Goal: Information Seeking & Learning: Learn about a topic

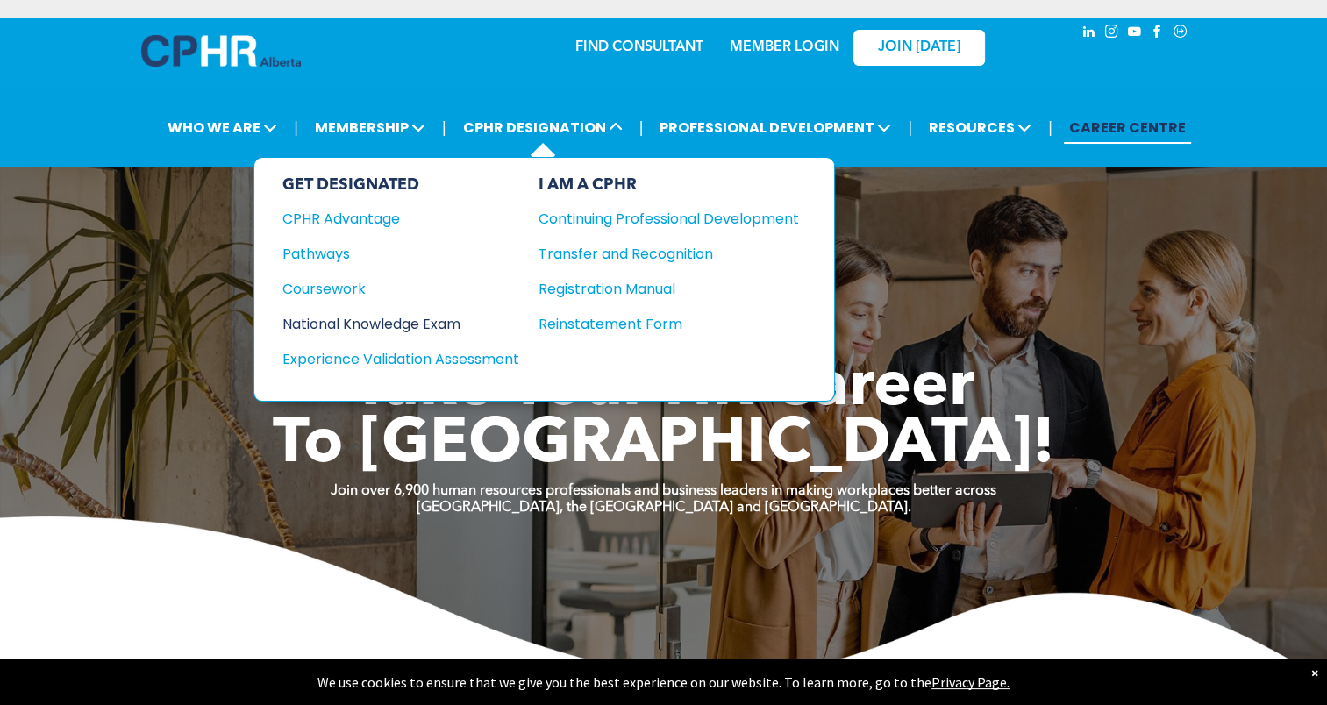
click at [384, 319] on div "National Knowledge Exam" at bounding box center [388, 324] width 213 height 22
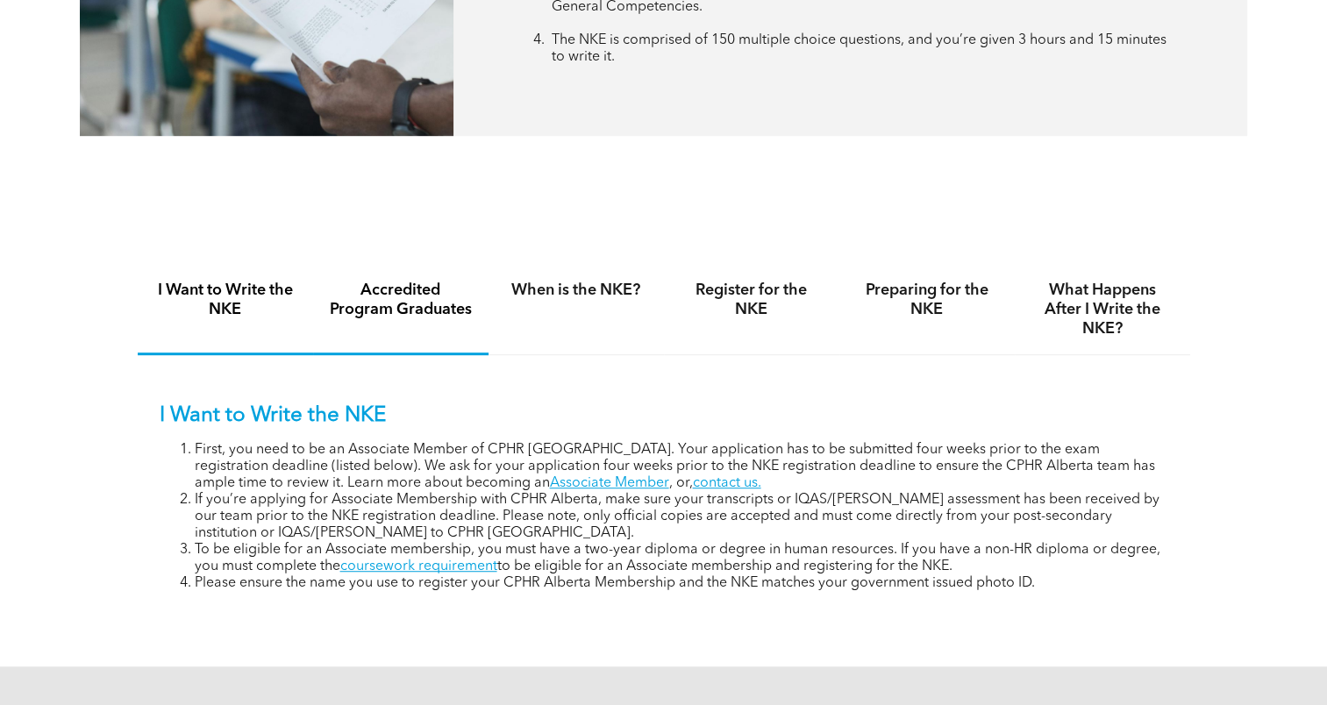
scroll to position [992, 0]
click at [918, 310] on h4 "Preparing for the NKE" at bounding box center [927, 299] width 144 height 39
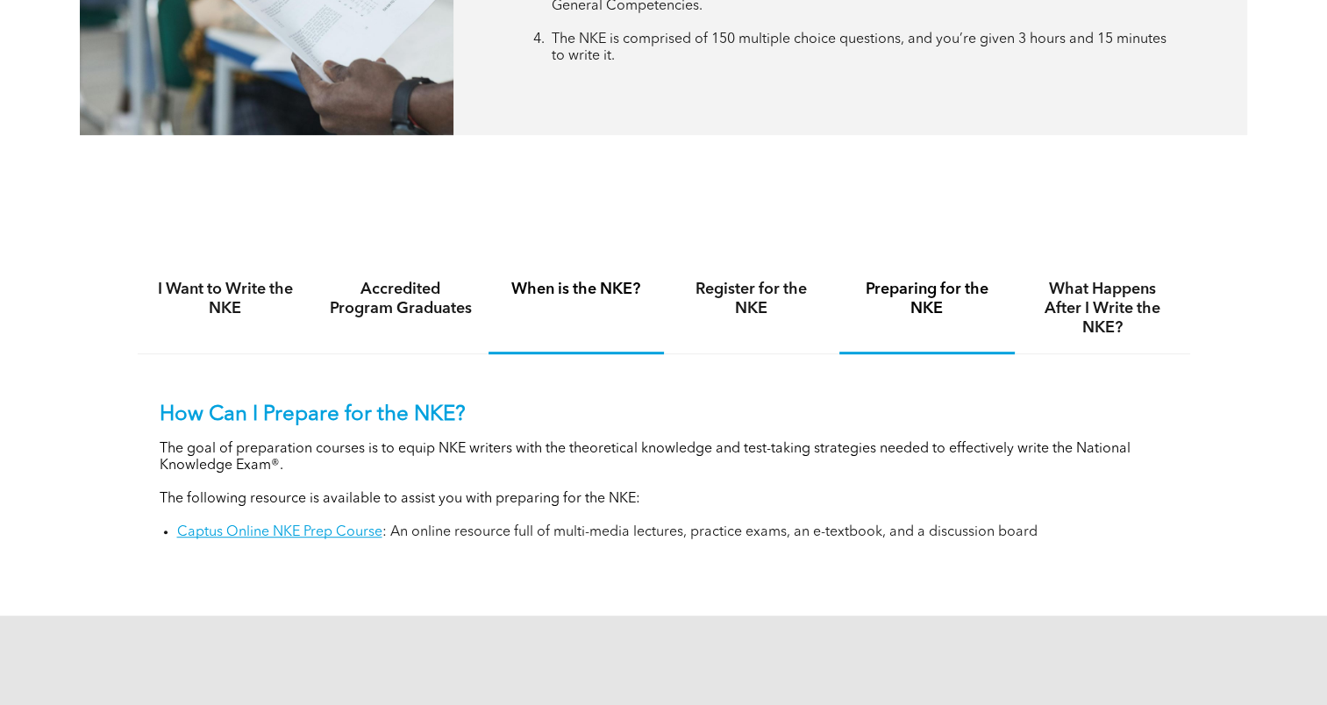
click at [551, 325] on div "When is the NKE?" at bounding box center [576, 309] width 175 height 90
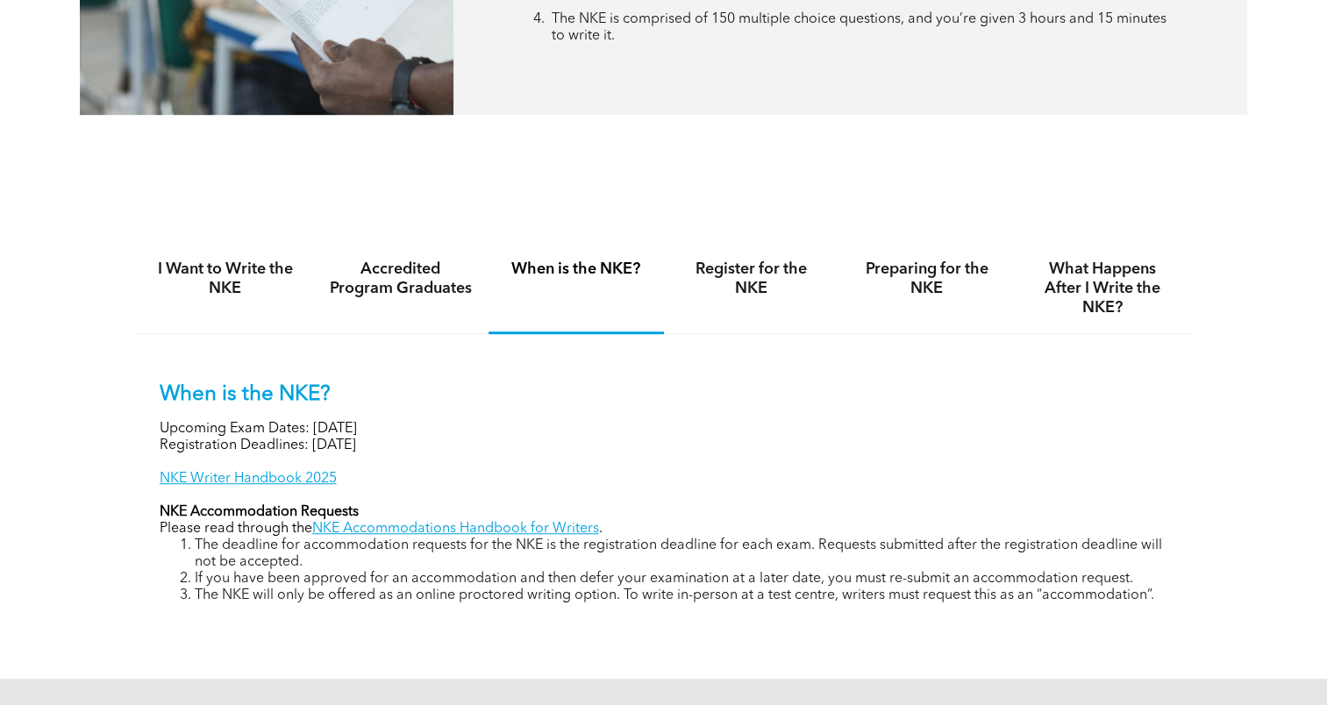
scroll to position [1011, 0]
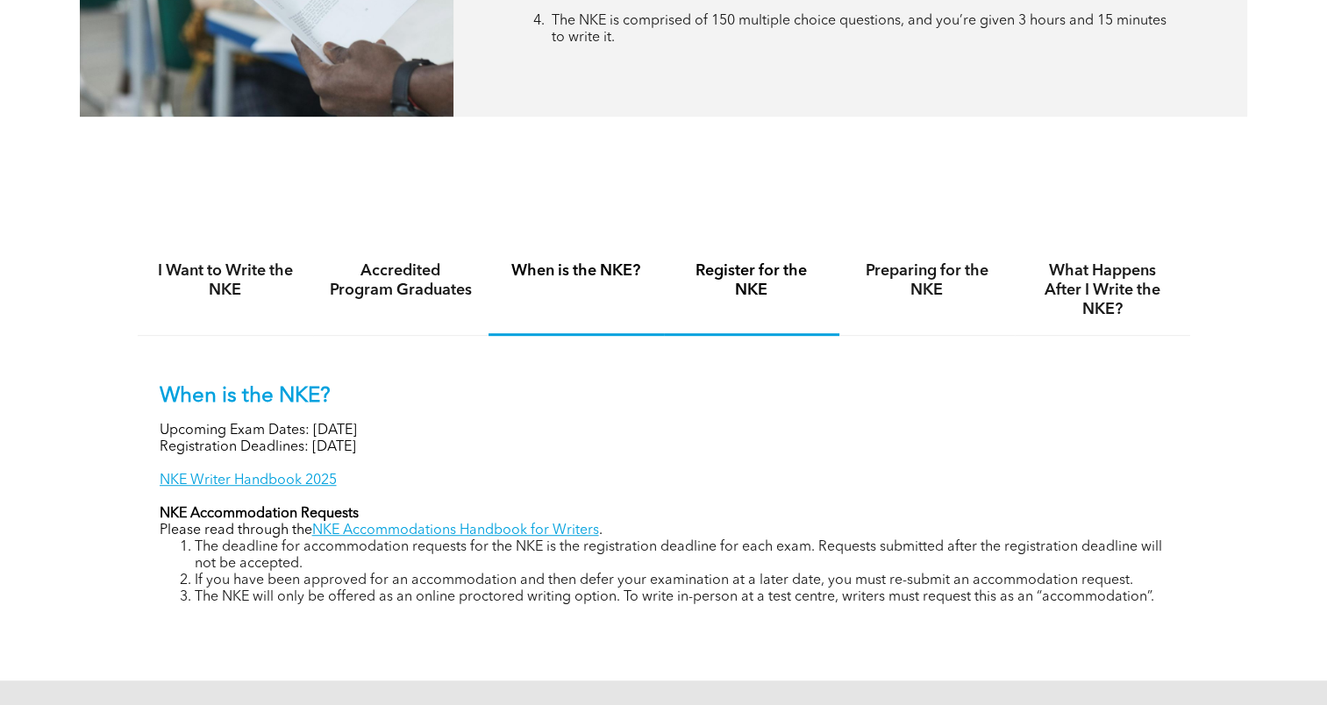
click at [747, 271] on h4 "Register for the NKE" at bounding box center [752, 280] width 144 height 39
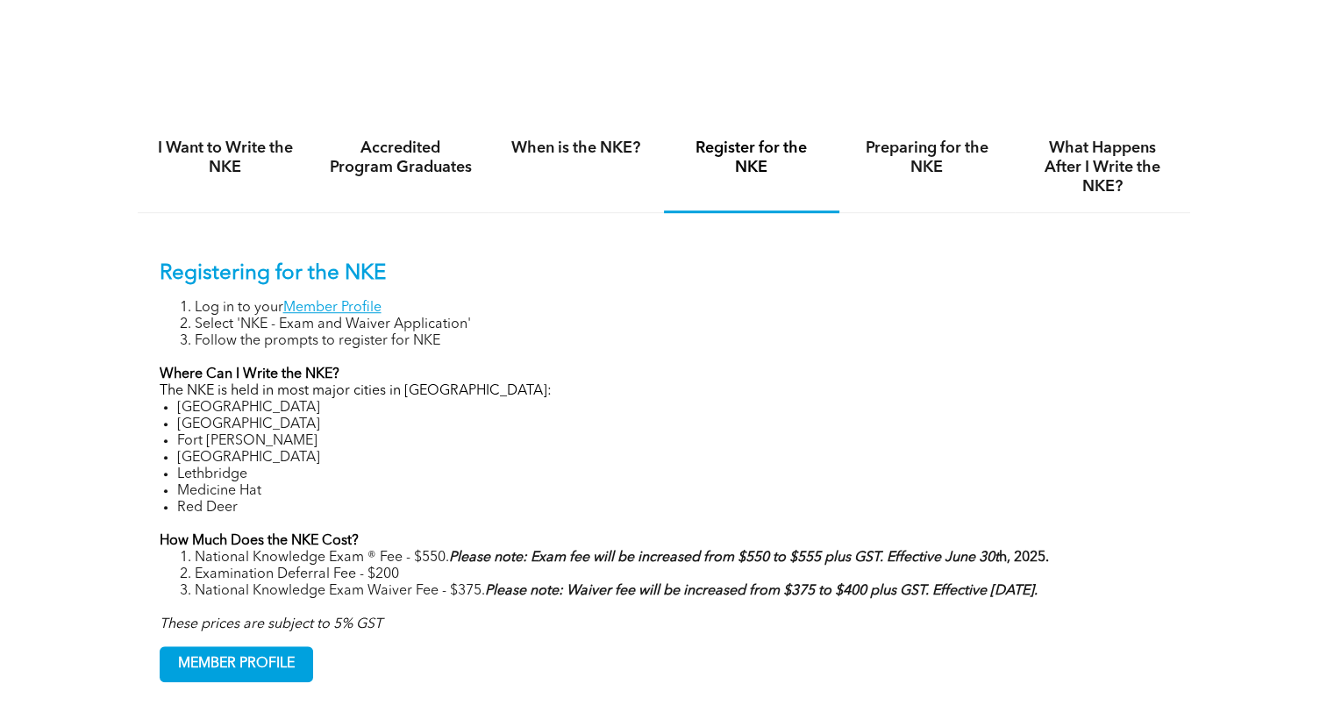
scroll to position [1150, 0]
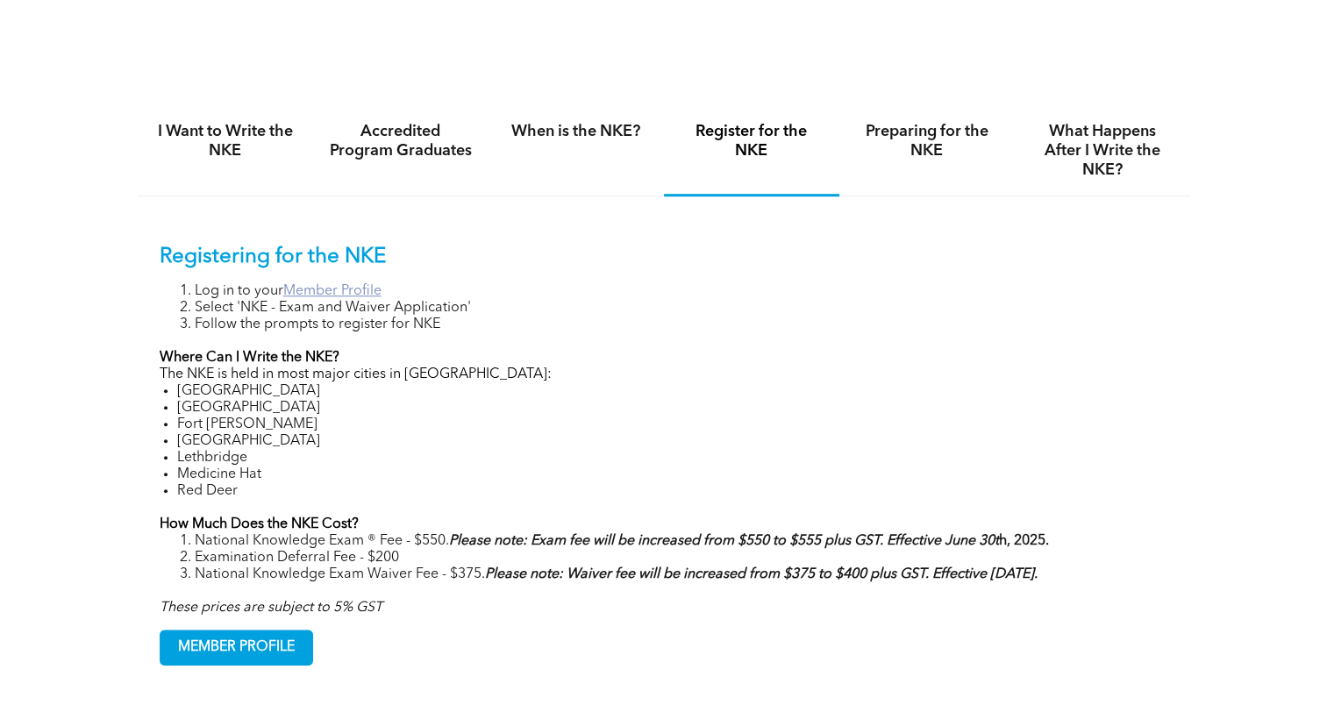
click at [312, 293] on link "Member Profile" at bounding box center [332, 291] width 98 height 14
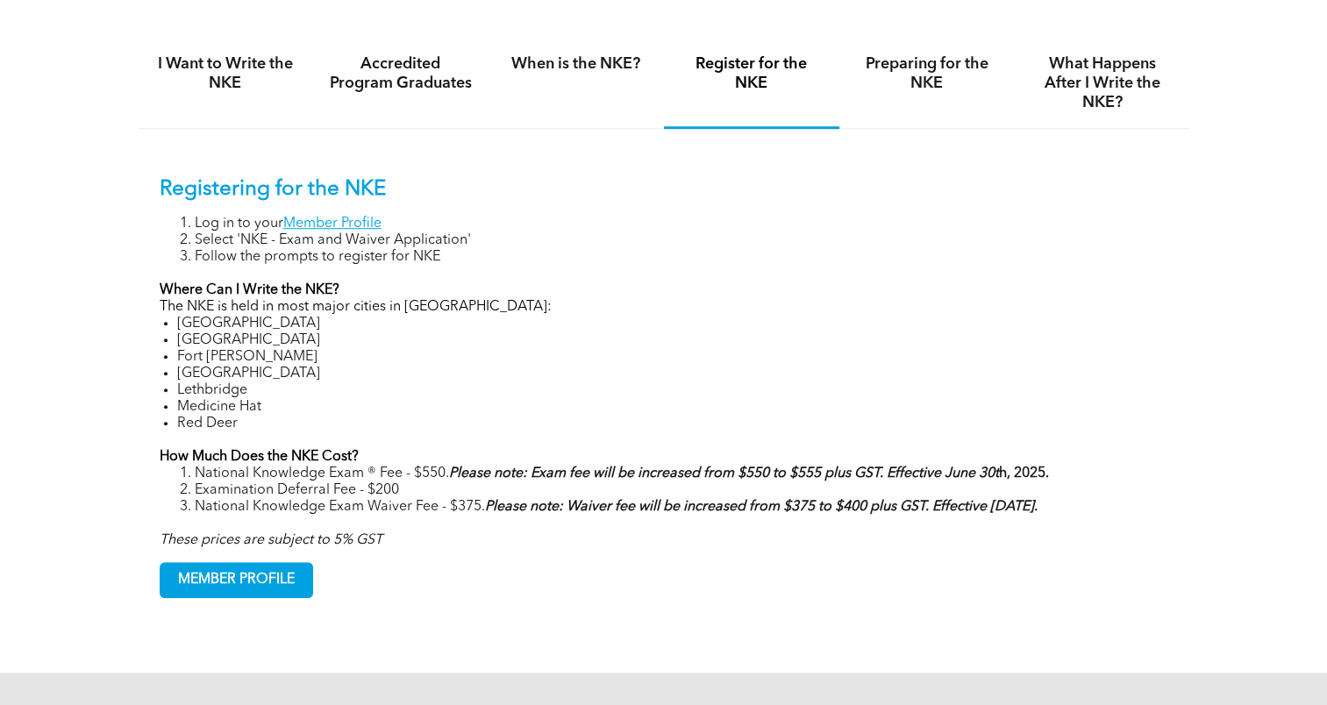
scroll to position [1226, 0]
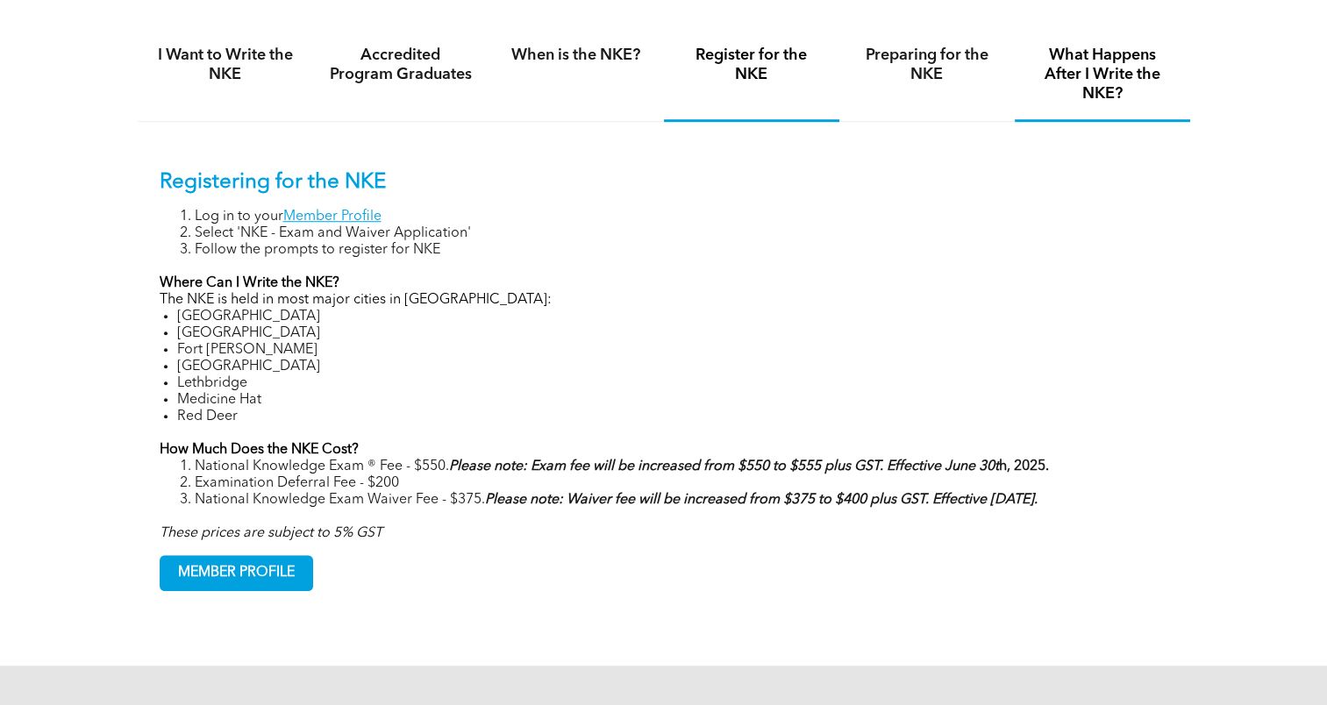
click at [1077, 96] on h4 "What Happens After I Write the NKE?" at bounding box center [1103, 75] width 144 height 58
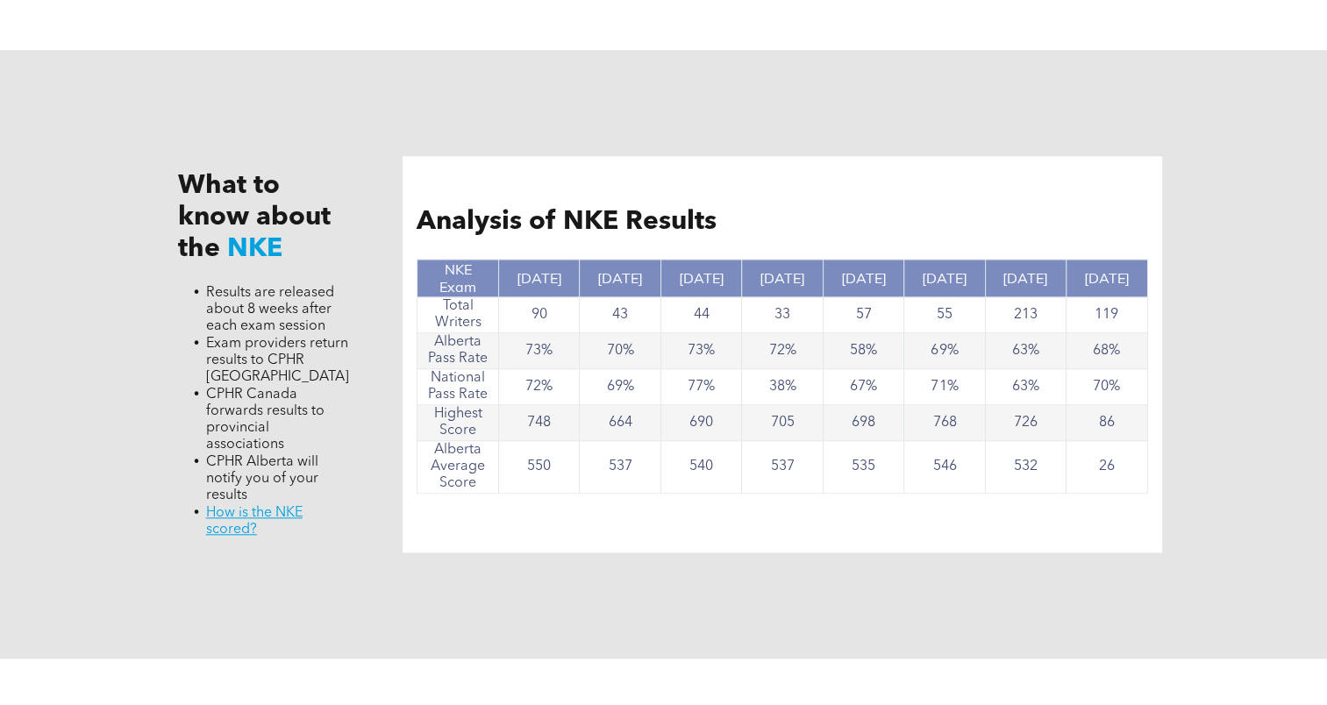
scroll to position [1659, 0]
click at [940, 435] on td "768" at bounding box center [944, 424] width 81 height 36
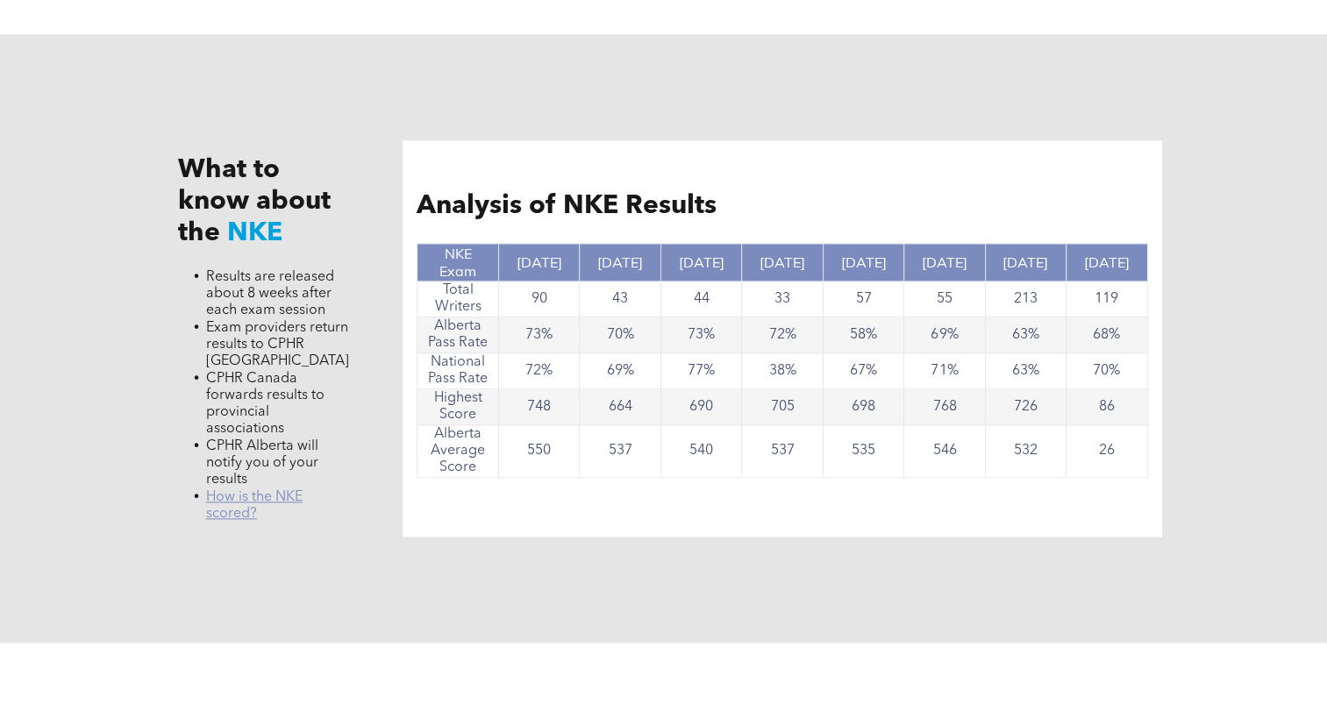
click at [264, 497] on link "﻿ How is the NKE scored?" at bounding box center [254, 505] width 97 height 31
